Goal: Task Accomplishment & Management: Use online tool/utility

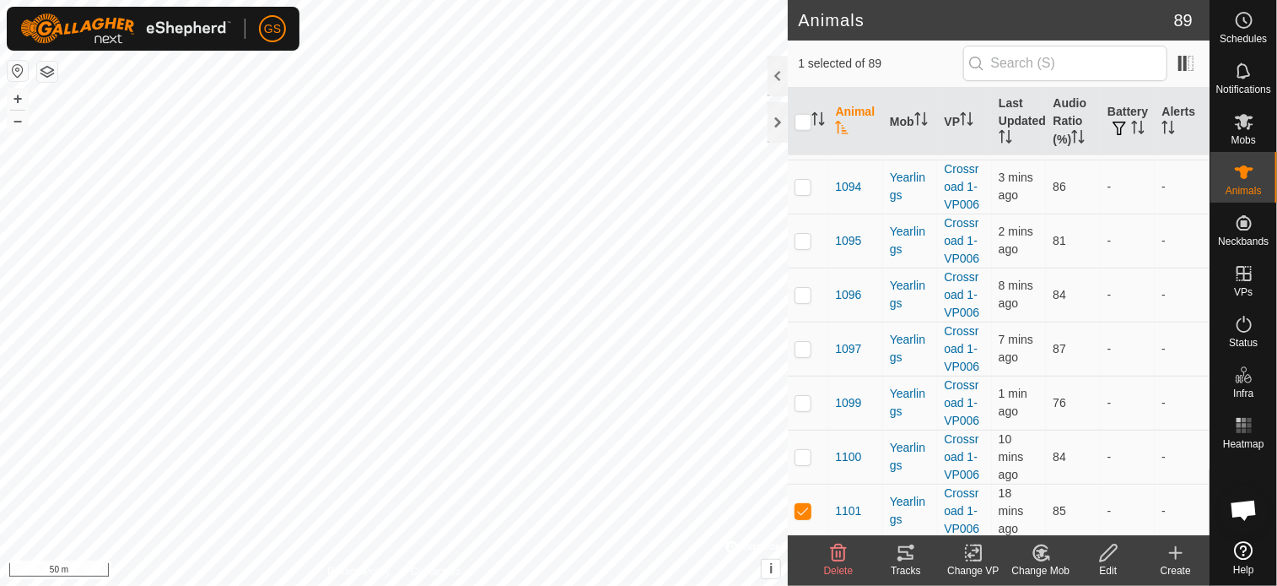
scroll to position [4050, 0]
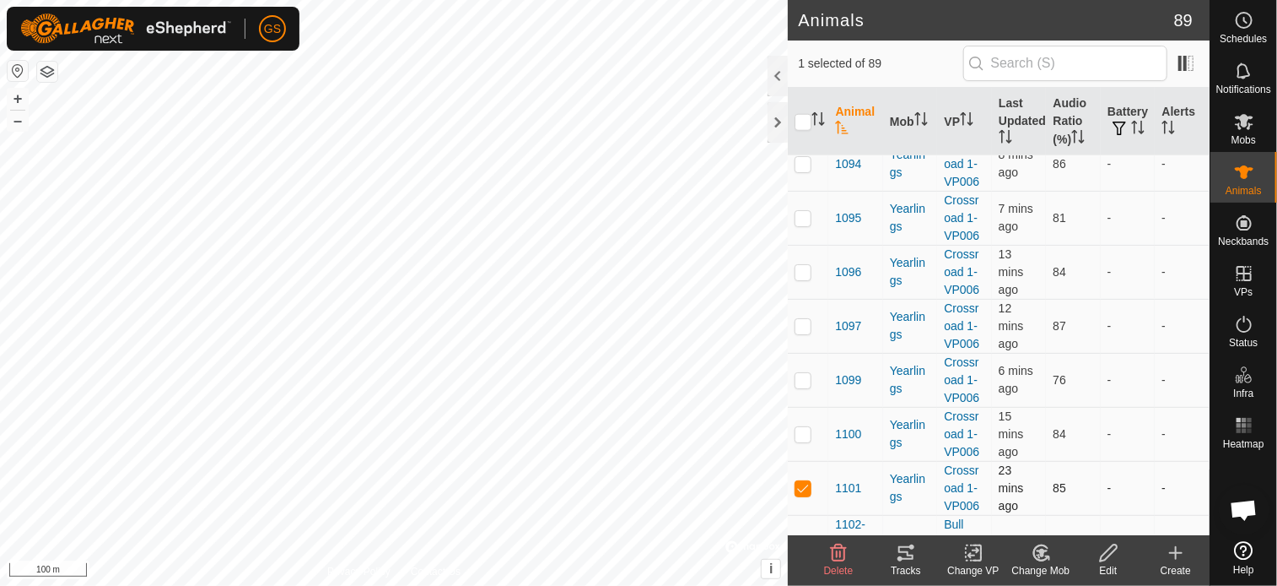
click at [807, 481] on p-checkbox at bounding box center [803, 488] width 17 height 14
checkbox input "false"
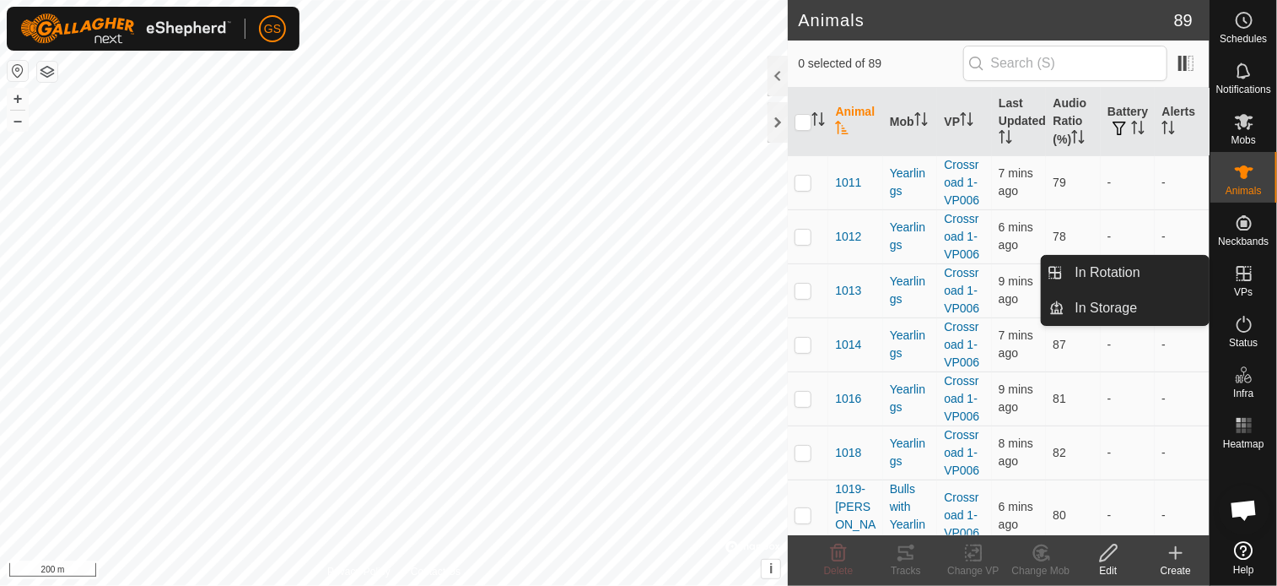
click at [1246, 278] on icon at bounding box center [1244, 273] width 20 height 20
click at [1121, 264] on link "In Rotation" at bounding box center [1138, 273] width 144 height 34
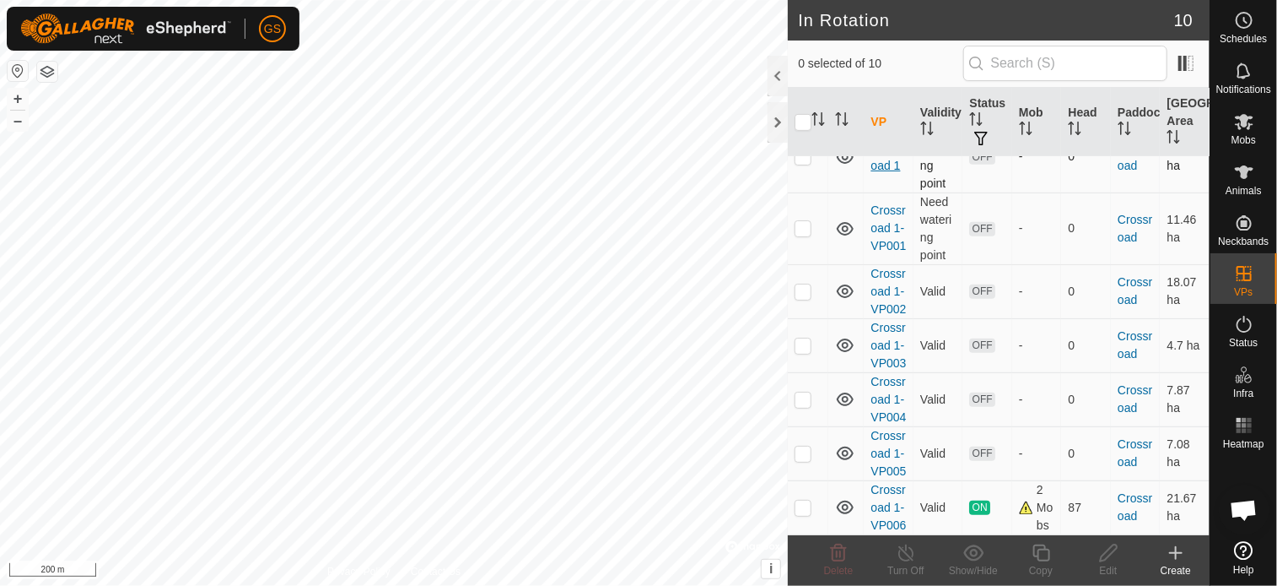
scroll to position [545, 0]
click at [1176, 564] on div "Create" at bounding box center [1176, 570] width 68 height 15
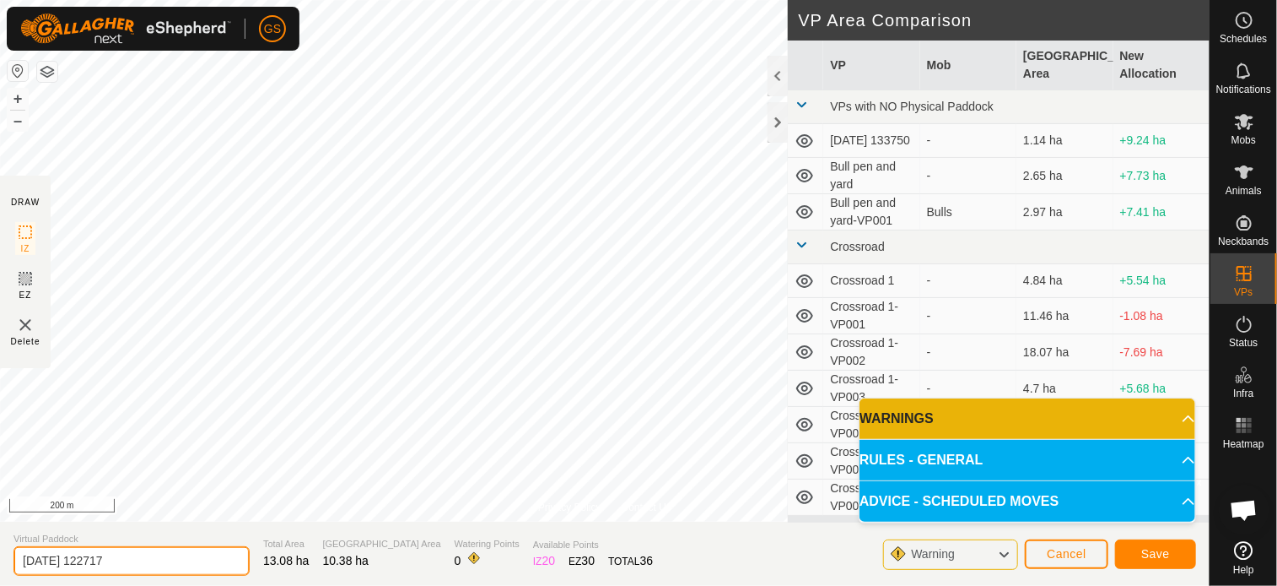
click at [143, 561] on input "[DATE] 122717" at bounding box center [132, 561] width 236 height 30
drag, startPoint x: 143, startPoint y: 561, endPoint x: 3, endPoint y: 564, distance: 140.9
click at [3, 564] on section "Virtual Paddock [DATE] 122717 Total Area 13.08 ha [GEOGRAPHIC_DATA] Area 10.38 …" at bounding box center [605, 553] width 1210 height 64
type input "Crossroad 1-VP007"
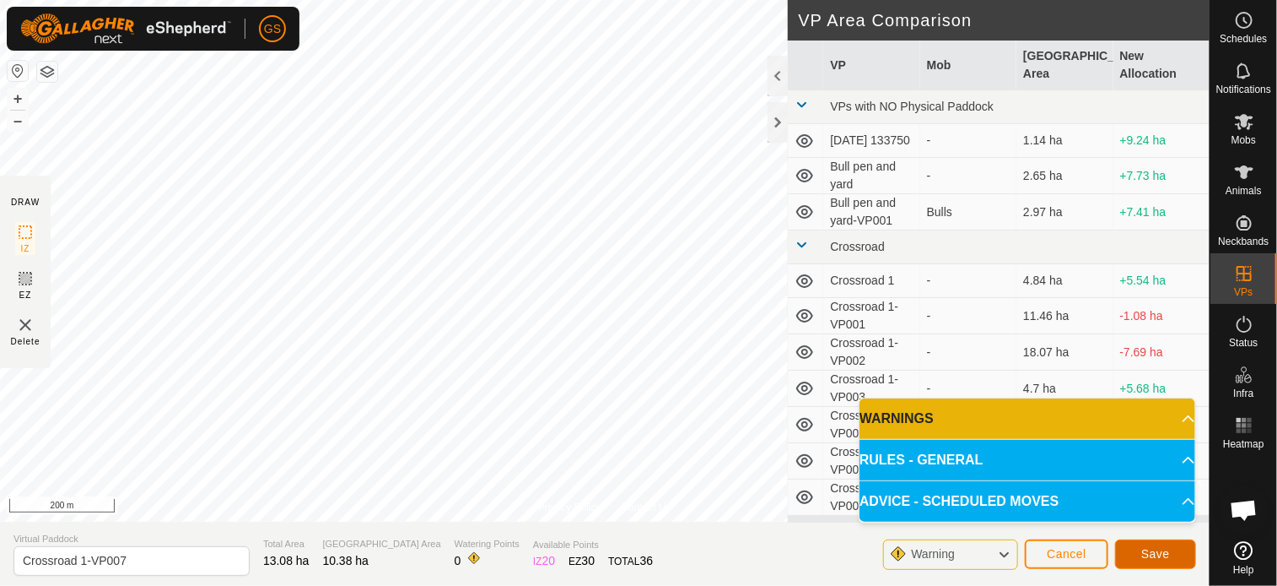
click at [1168, 551] on span "Save" at bounding box center [1156, 554] width 29 height 14
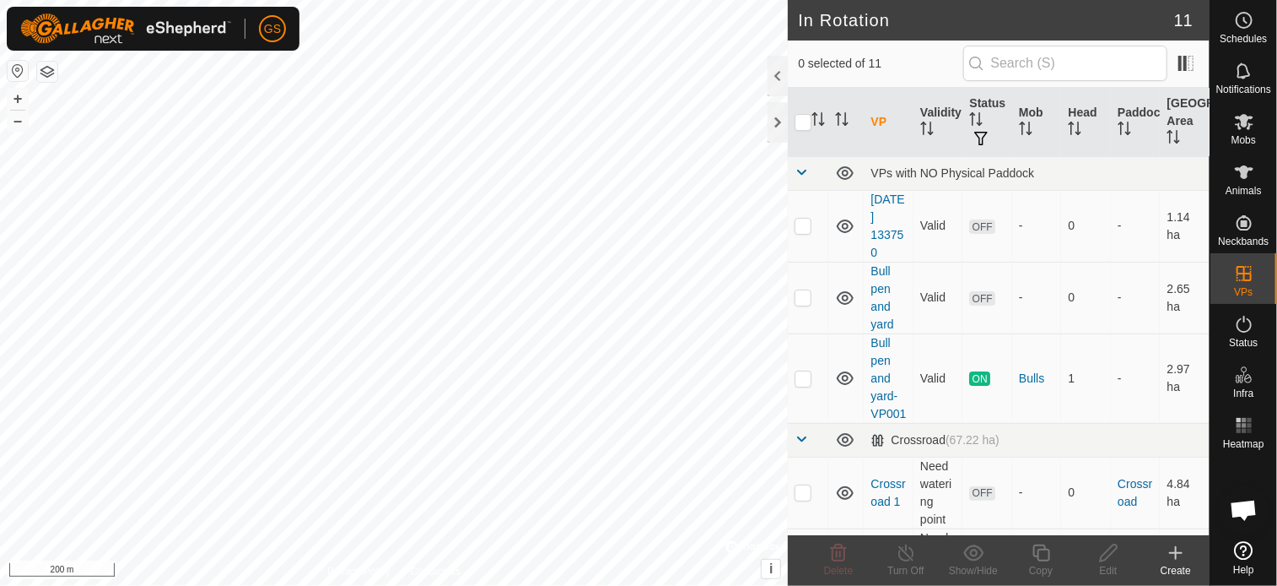
checkbox input "true"
click at [1048, 555] on icon at bounding box center [1041, 553] width 21 height 20
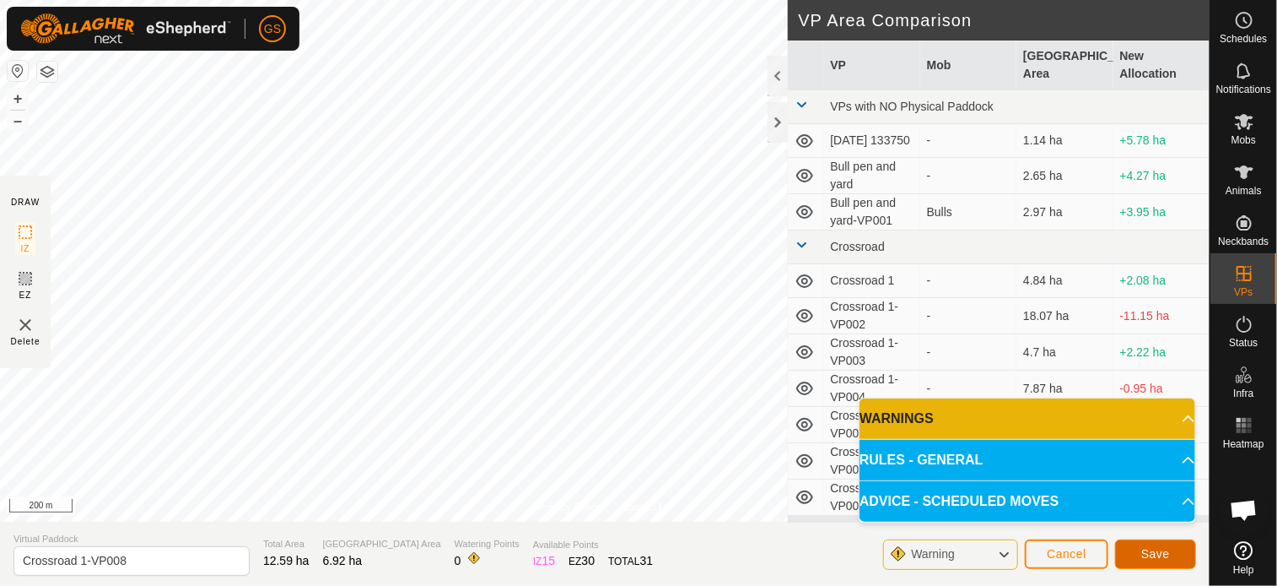
click at [1171, 555] on button "Save" at bounding box center [1155, 554] width 81 height 30
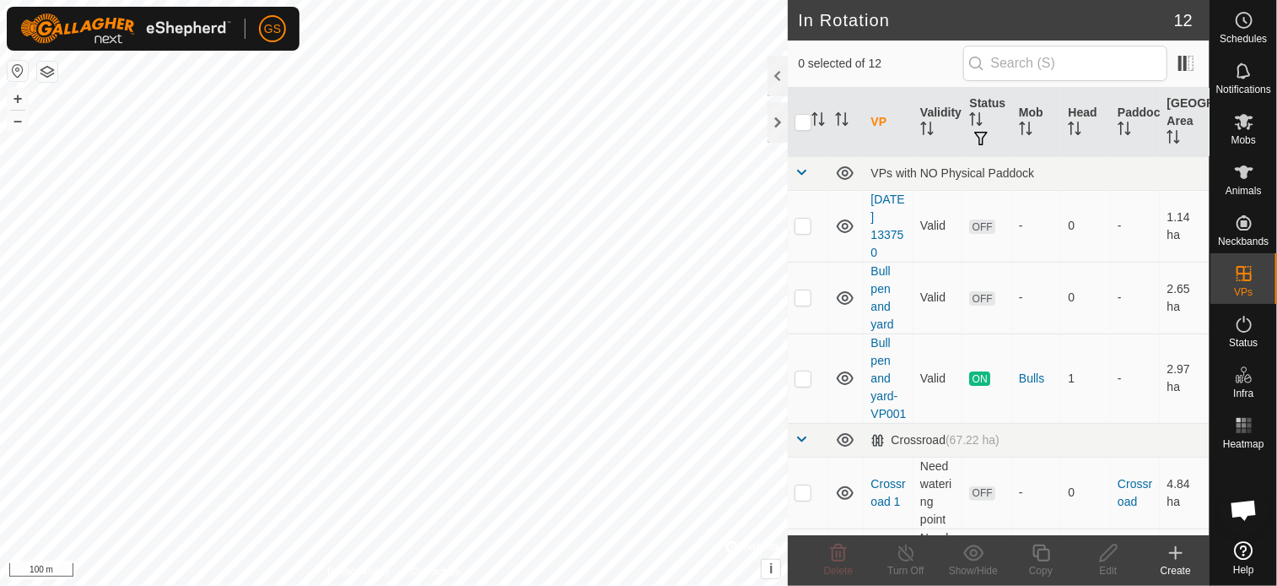
click at [1176, 556] on icon at bounding box center [1176, 553] width 0 height 12
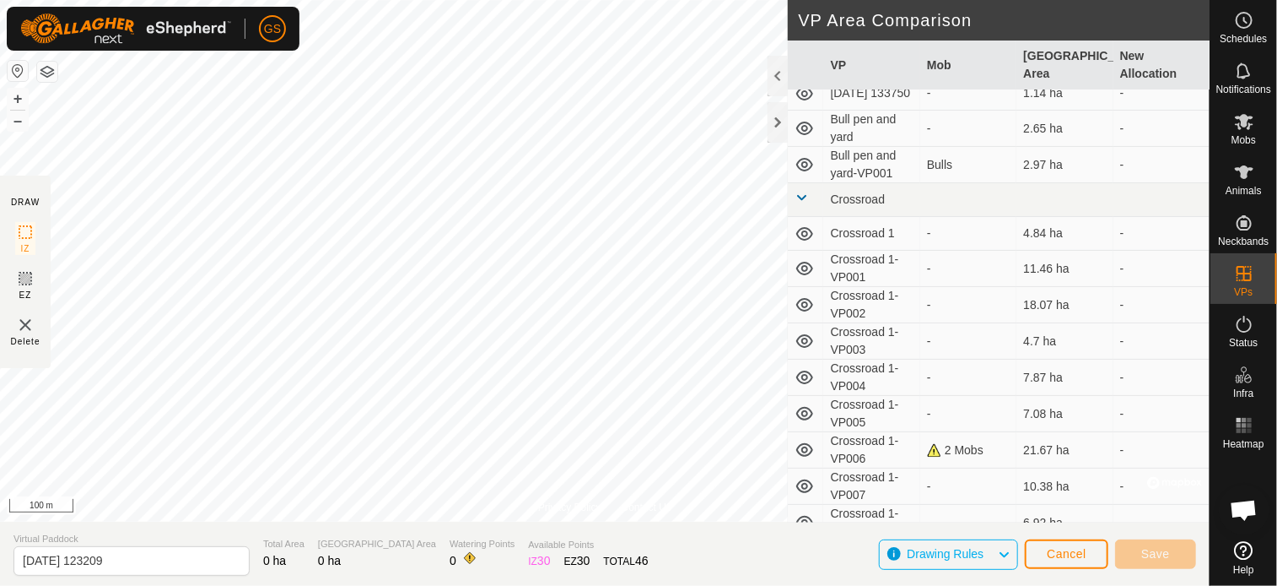
scroll to position [66, 0]
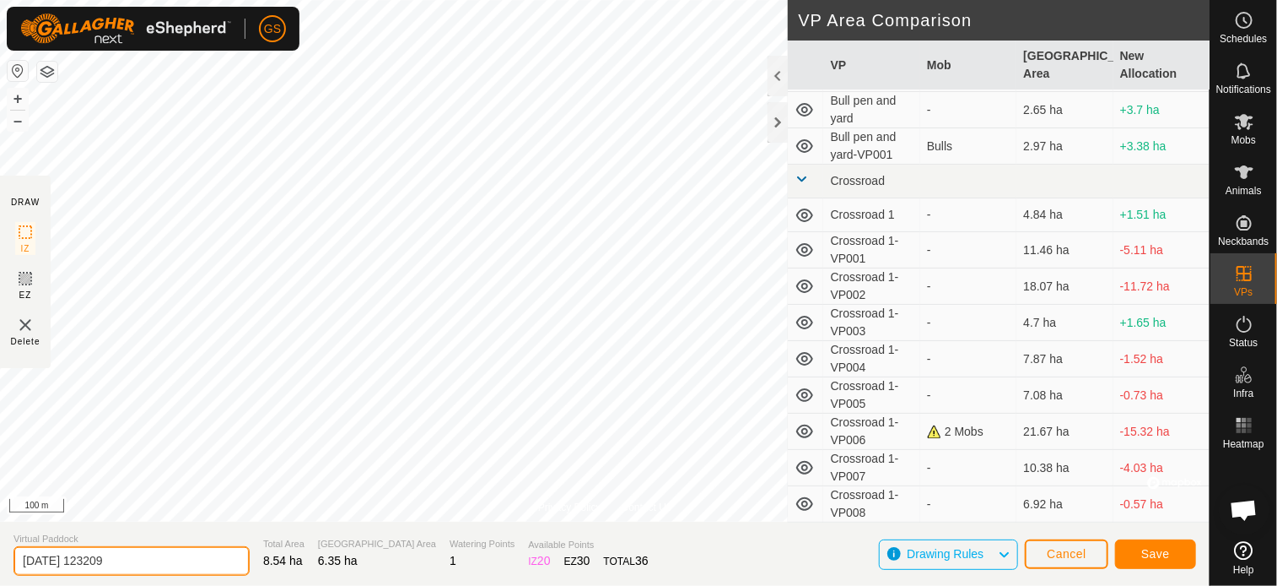
drag, startPoint x: 153, startPoint y: 558, endPoint x: -9, endPoint y: 557, distance: 162.0
click at [0, 557] on html "GS Schedules Notifications Mobs Animals Neckbands VPs Status Infra Heatmap Help…" at bounding box center [638, 293] width 1277 height 586
type input "Crossroad 1-VP009"
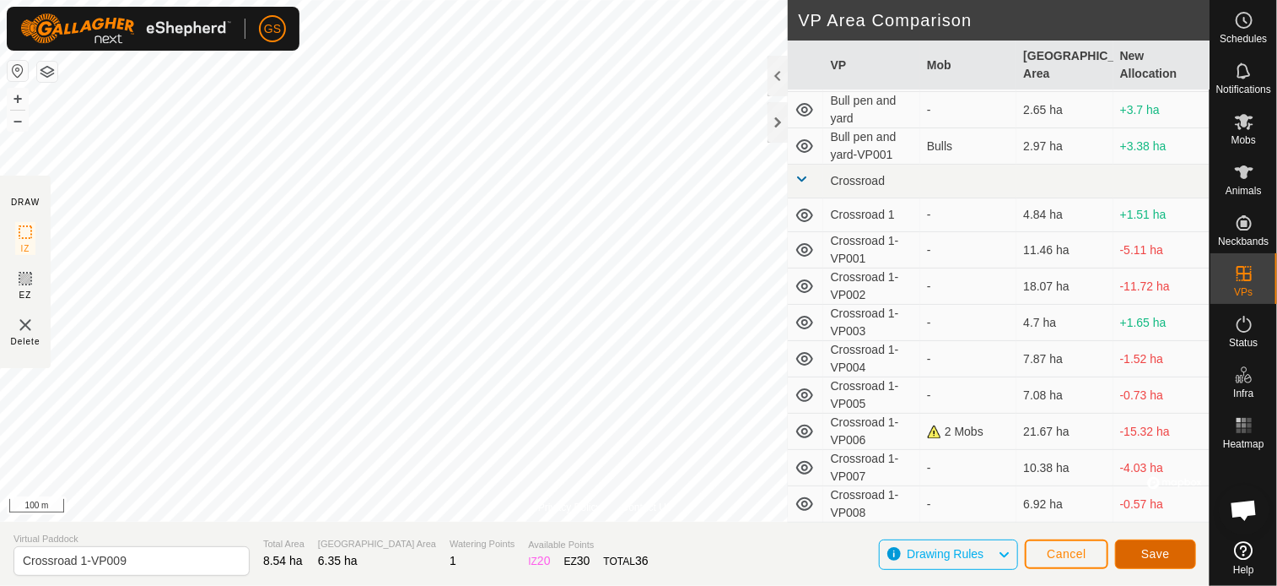
click at [1175, 559] on button "Save" at bounding box center [1155, 554] width 81 height 30
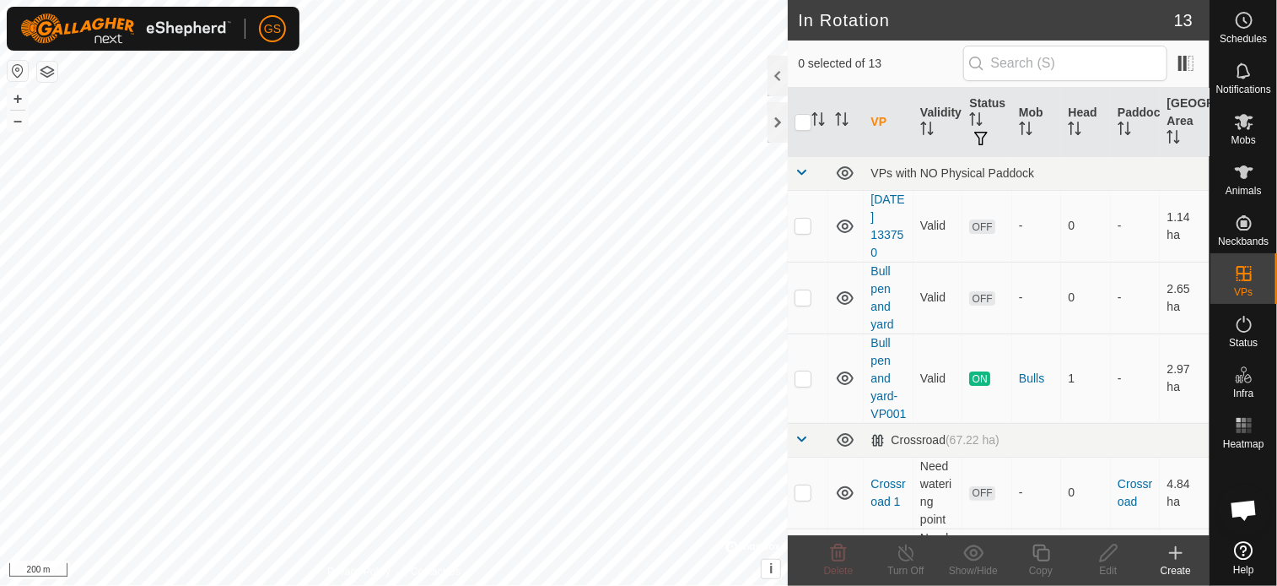
click at [1169, 559] on icon at bounding box center [1176, 553] width 20 height 20
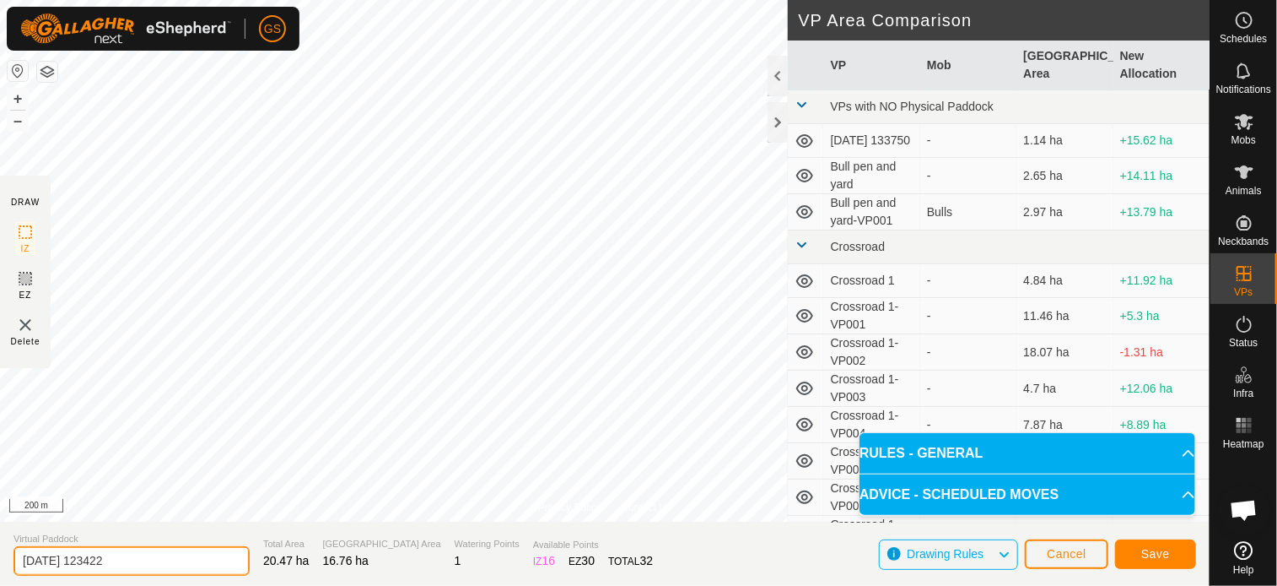
drag, startPoint x: 151, startPoint y: 559, endPoint x: -10, endPoint y: 544, distance: 161.8
click at [0, 544] on html "GS Schedules Notifications Mobs Animals Neckbands VPs Status Infra Heatmap Help…" at bounding box center [638, 293] width 1277 height 586
type input "Crossroad 1-VP010"
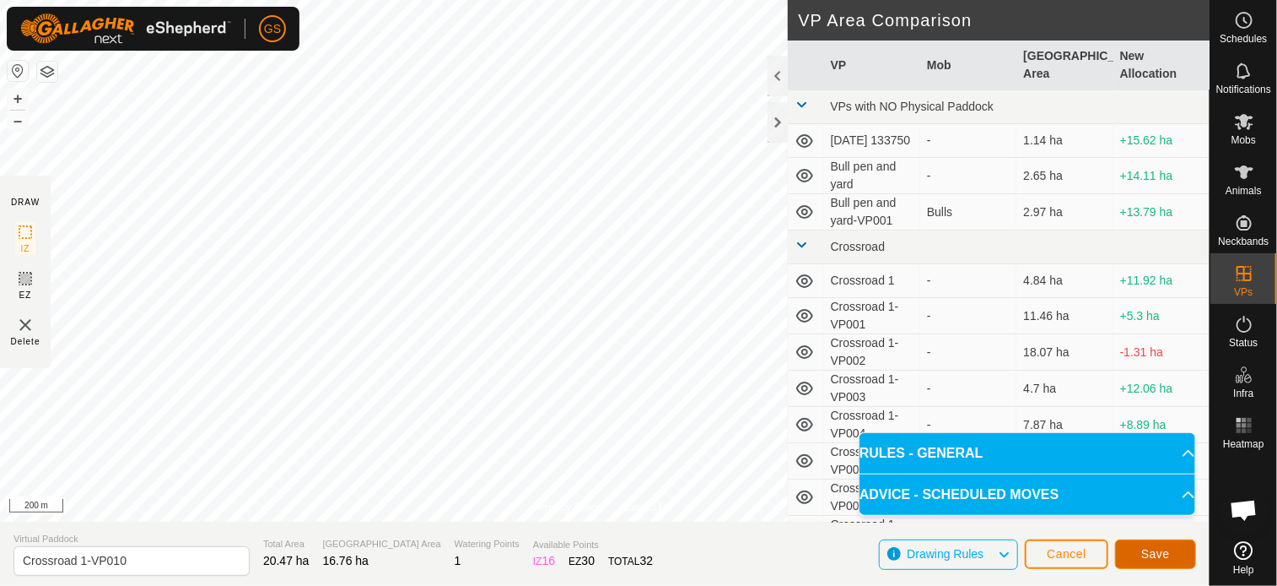
click at [1147, 548] on span "Save" at bounding box center [1156, 554] width 29 height 14
